Goal: Task Accomplishment & Management: Complete application form

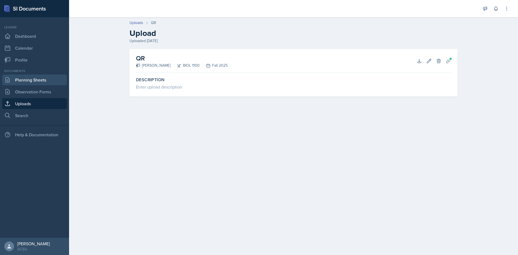
click at [28, 81] on link "Planning Sheets" at bounding box center [34, 79] width 65 height 11
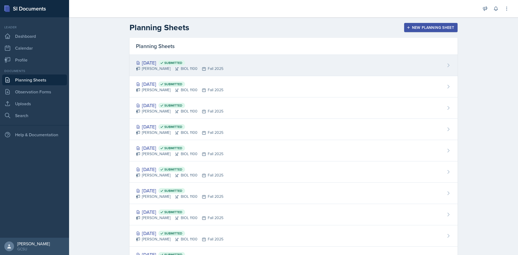
click at [154, 62] on div "[DATE] Submitted" at bounding box center [179, 62] width 87 height 7
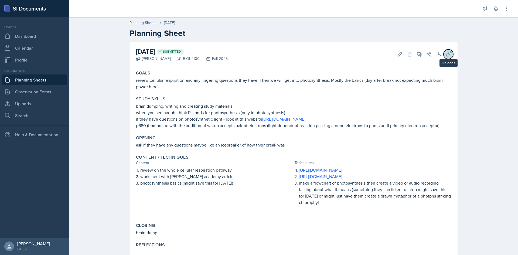
click at [450, 56] on button "Uploads" at bounding box center [448, 54] width 10 height 10
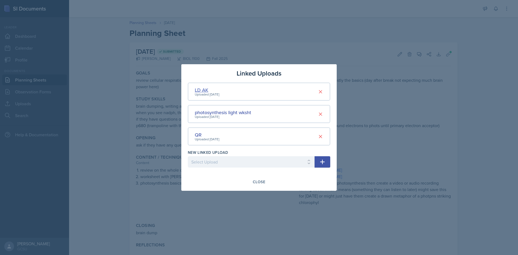
click at [203, 87] on div "LD AK" at bounding box center [207, 89] width 25 height 7
click at [203, 87] on main "Planning Sheets [DATE] Planning Sheet [DATE] Submitted [PERSON_NAME] BIOL 1100 …" at bounding box center [293, 136] width 449 height 238
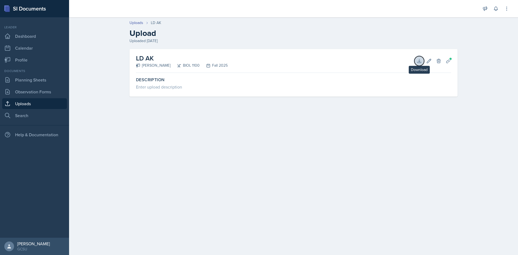
click at [418, 65] on button "Download" at bounding box center [419, 61] width 10 height 10
click at [32, 83] on link "Planning Sheets" at bounding box center [34, 79] width 65 height 11
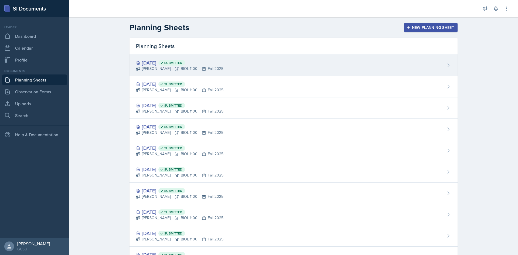
click at [147, 60] on div "[DATE] Submitted" at bounding box center [179, 62] width 87 height 7
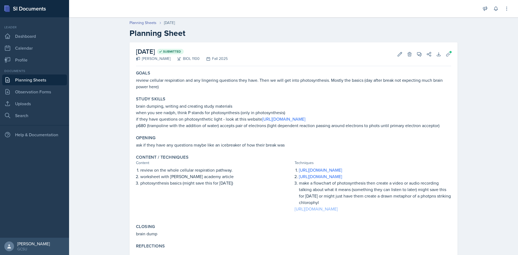
click at [338, 212] on link "[URL][DOMAIN_NAME]" at bounding box center [316, 209] width 43 height 6
click at [400, 55] on icon at bounding box center [399, 54] width 5 height 5
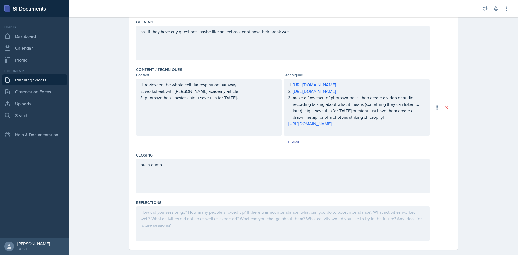
scroll to position [162, 0]
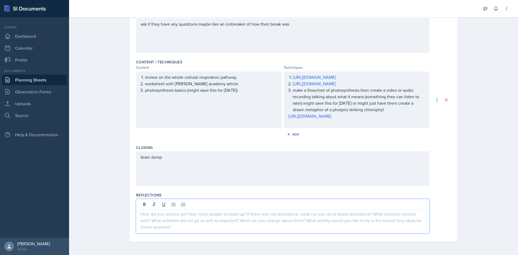
click at [184, 217] on p at bounding box center [283, 214] width 284 height 6
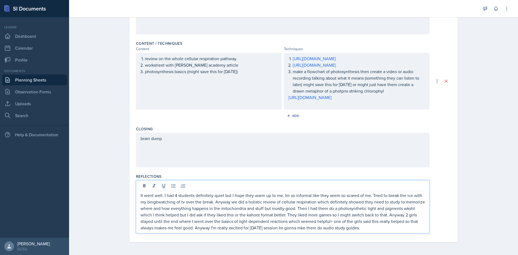
scroll to position [193, 0]
click at [257, 229] on p "It went well. I had 4 students definitely quiet but I hope they warm up to me. …" at bounding box center [283, 211] width 284 height 39
click at [254, 230] on p "It went well. I had 4 students definitely quiet but I hope they warm up to me. …" at bounding box center [283, 211] width 284 height 39
click at [300, 228] on p "It went well. I had 4 students definitely quiet but I hope they warm up to me. …" at bounding box center [283, 211] width 284 height 39
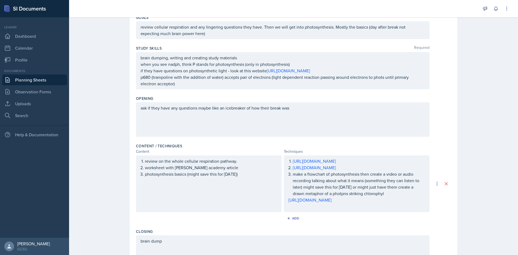
scroll to position [0, 0]
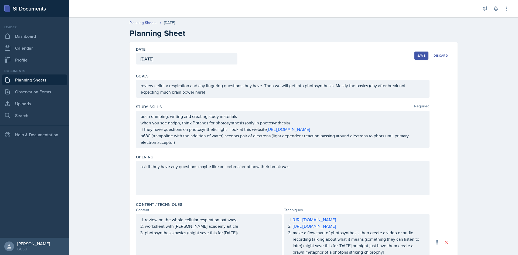
click at [420, 52] on button "Save" at bounding box center [421, 56] width 14 height 8
